Goal: Entertainment & Leisure: Consume media (video, audio)

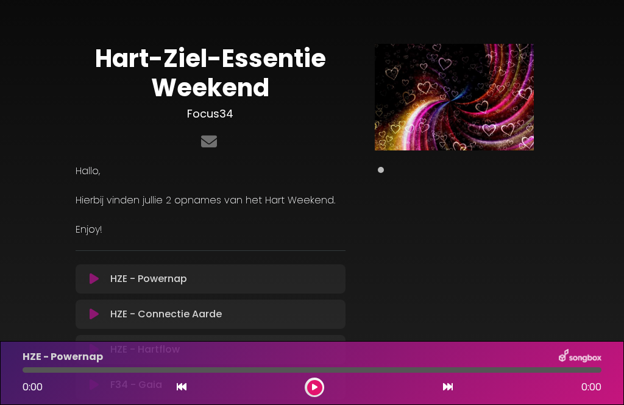
click at [326, 381] on div "0:00 0:00" at bounding box center [311, 387] width 593 height 19
click at [320, 389] on button at bounding box center [314, 387] width 15 height 15
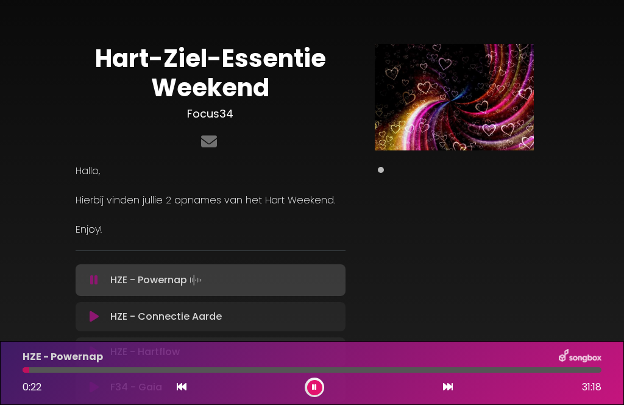
click at [319, 381] on button at bounding box center [314, 387] width 15 height 15
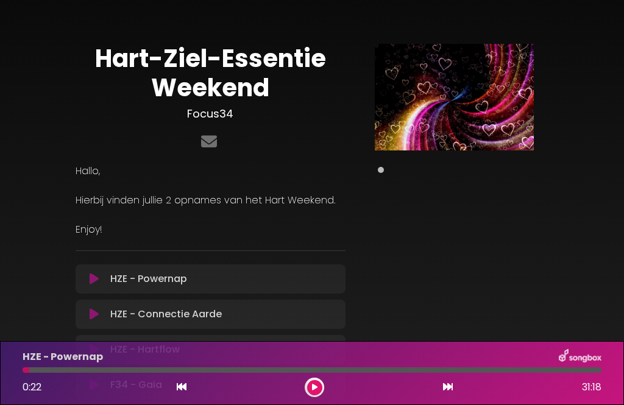
click at [322, 387] on button at bounding box center [314, 387] width 15 height 15
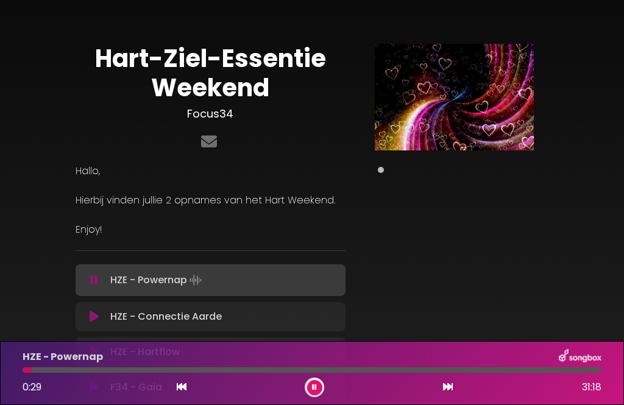
click at [248, 323] on div "HZE - Connectie Aarde Loading Track..." at bounding box center [221, 316] width 233 height 15
click at [135, 321] on p "HZE - Connectie Aarde Loading Track..." at bounding box center [165, 316] width 111 height 15
click at [140, 309] on p "HZE - Connectie Aarde Loading Track..." at bounding box center [165, 316] width 111 height 15
click at [108, 311] on div "HZE - Connectie Aarde Loading Track..." at bounding box center [221, 316] width 233 height 15
click at [101, 305] on div "HZE - Connectie Aarde Loading Track... Your Feedback" at bounding box center [211, 316] width 270 height 29
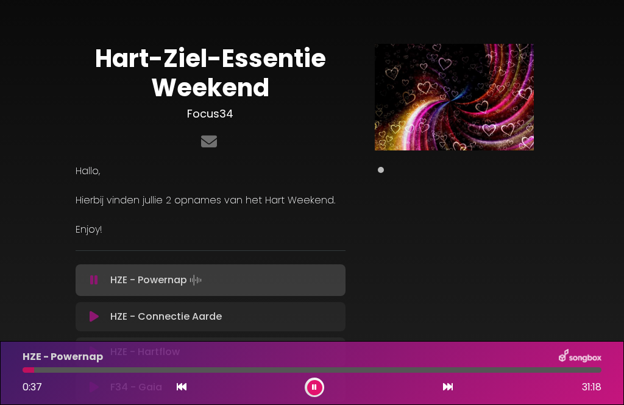
click at [121, 281] on p "HZE - Powernap Loading Track..." at bounding box center [157, 280] width 94 height 17
click at [141, 308] on div "HZE - Connectie Aarde Loading Track... Your Feedback" at bounding box center [211, 316] width 270 height 29
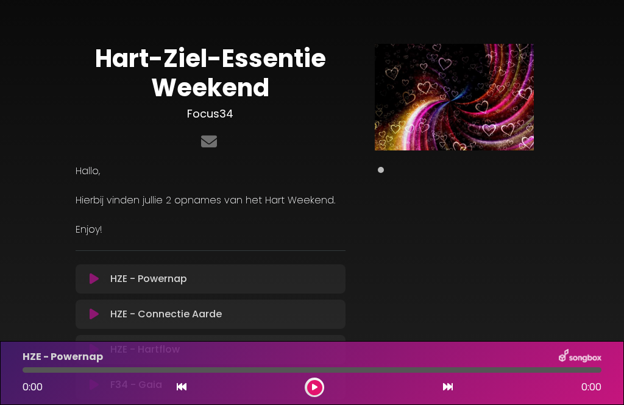
click at [311, 372] on div at bounding box center [312, 369] width 579 height 5
click at [320, 384] on button at bounding box center [314, 387] width 15 height 15
